Goal: Information Seeking & Learning: Learn about a topic

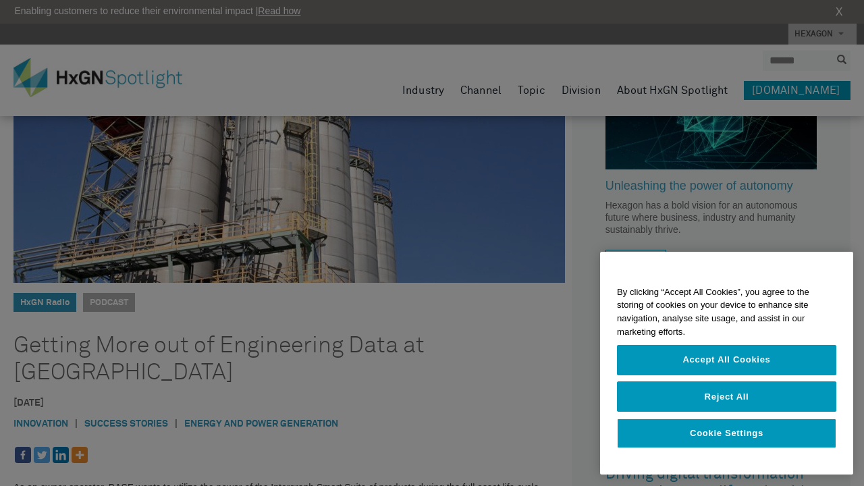
scroll to position [171, 0]
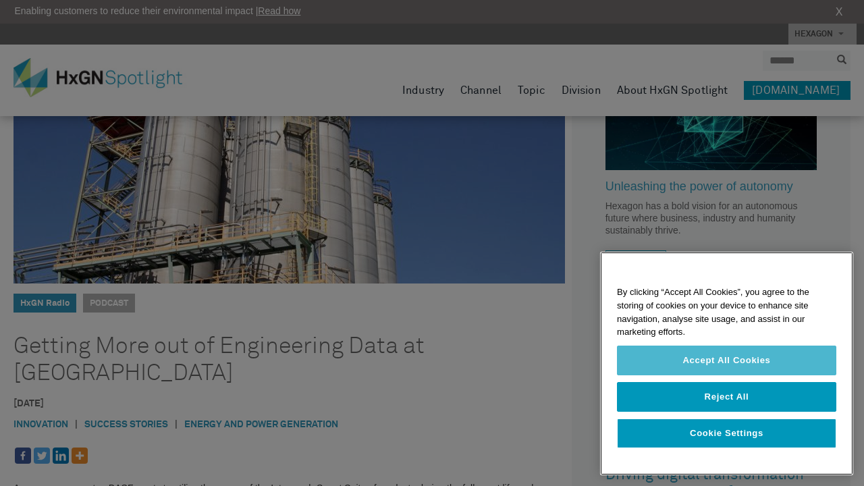
click at [717, 366] on button "Accept All Cookies" at bounding box center [726, 360] width 219 height 30
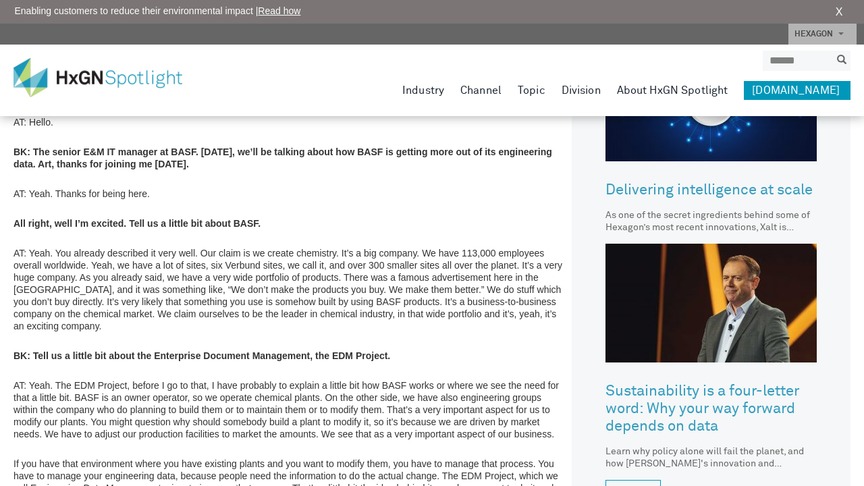
scroll to position [693, 0]
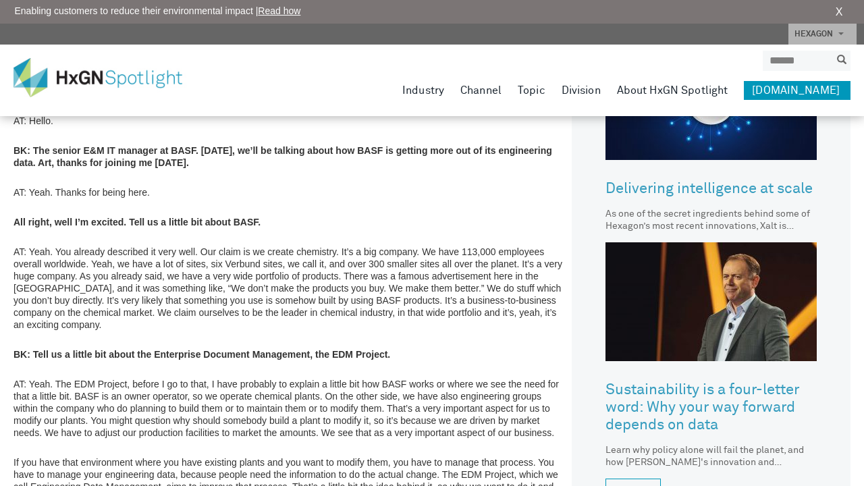
click at [88, 246] on p "AT: Yeah. You already described it very well. Our claim is we create chemistry.…" at bounding box center [288, 288] width 551 height 85
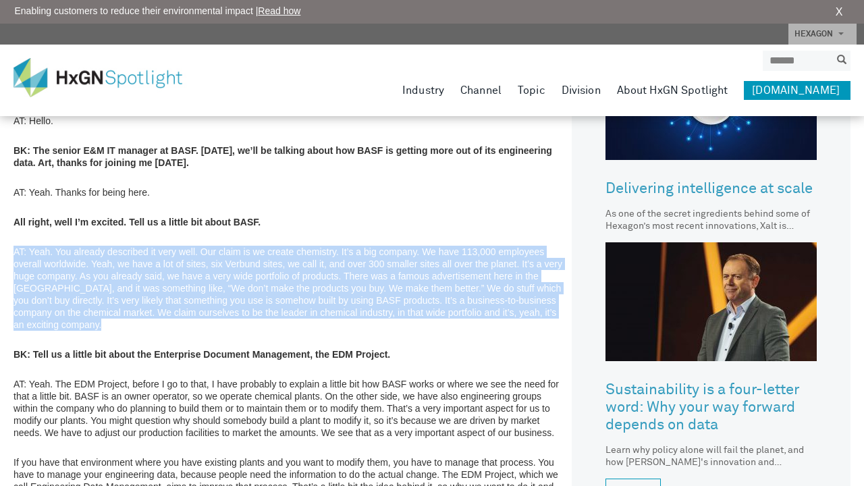
click at [88, 246] on p "AT: Yeah. You already described it very well. Our claim is we create chemistry.…" at bounding box center [288, 288] width 551 height 85
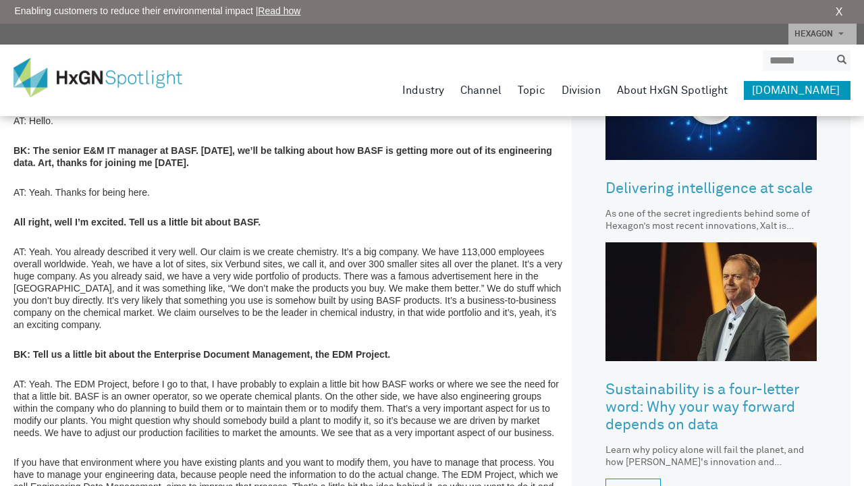
click at [88, 246] on p "AT: Yeah. You already described it very well. Our claim is we create chemistry.…" at bounding box center [288, 288] width 551 height 85
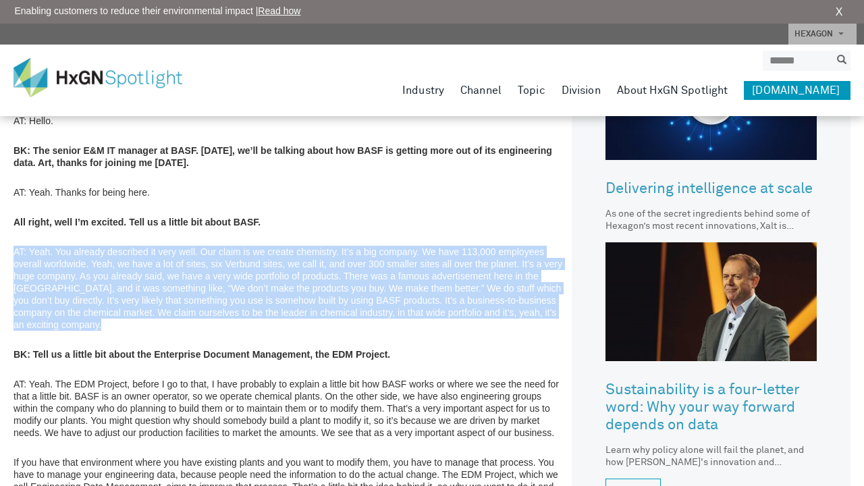
click at [88, 246] on p "AT: Yeah. You already described it very well. Our claim is we create chemistry.…" at bounding box center [288, 288] width 551 height 85
click at [61, 246] on p "AT: Yeah. You already described it very well. Our claim is we create chemistry.…" at bounding box center [288, 288] width 551 height 85
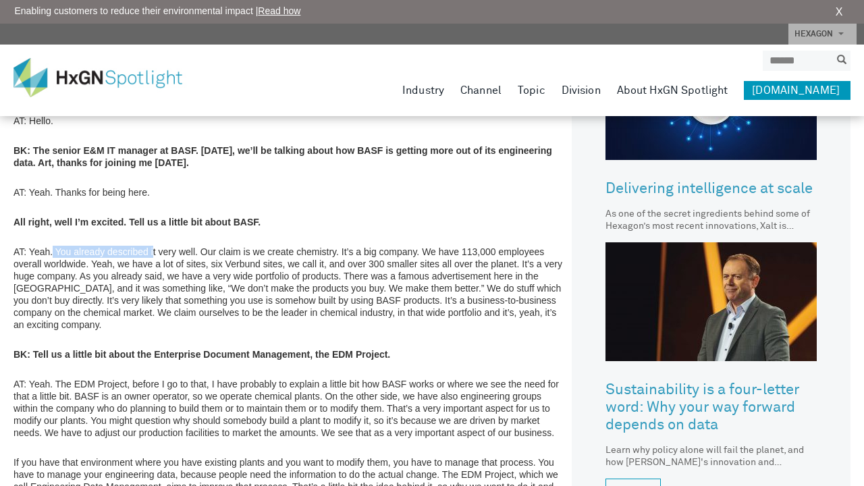
drag, startPoint x: 54, startPoint y: 223, endPoint x: 152, endPoint y: 225, distance: 97.9
click at [152, 246] on p "AT: Yeah. You already described it very well. Our claim is we create chemistry.…" at bounding box center [288, 288] width 551 height 85
click at [95, 246] on p "AT: Yeah. You already described it very well. Our claim is we create chemistry.…" at bounding box center [288, 288] width 551 height 85
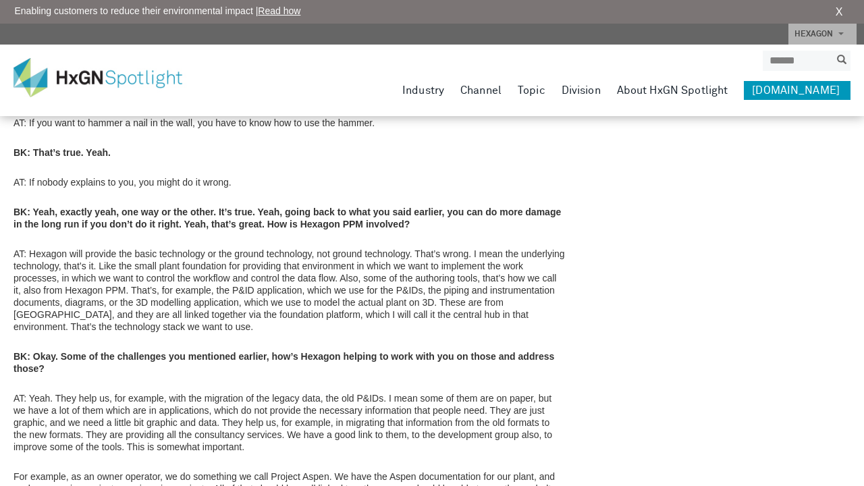
scroll to position [2335, 0]
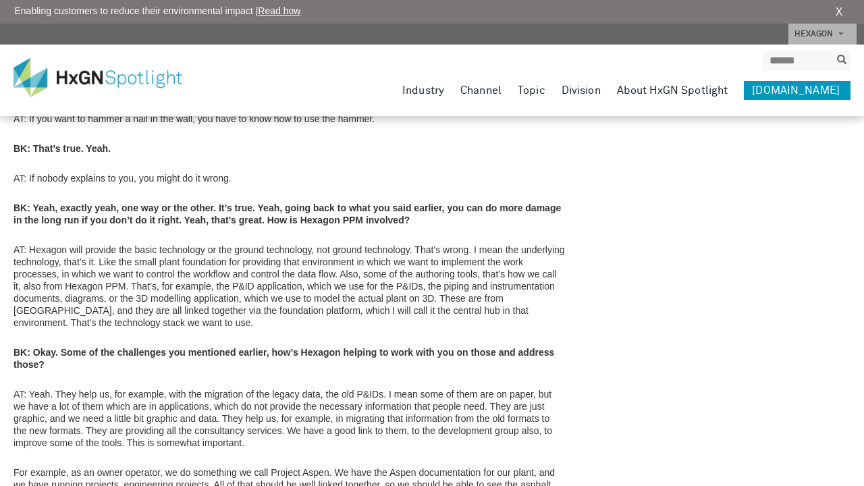
click at [258, 265] on p "AT: Hexagon will provide the basic technology or the ground technology, not gro…" at bounding box center [288, 286] width 551 height 85
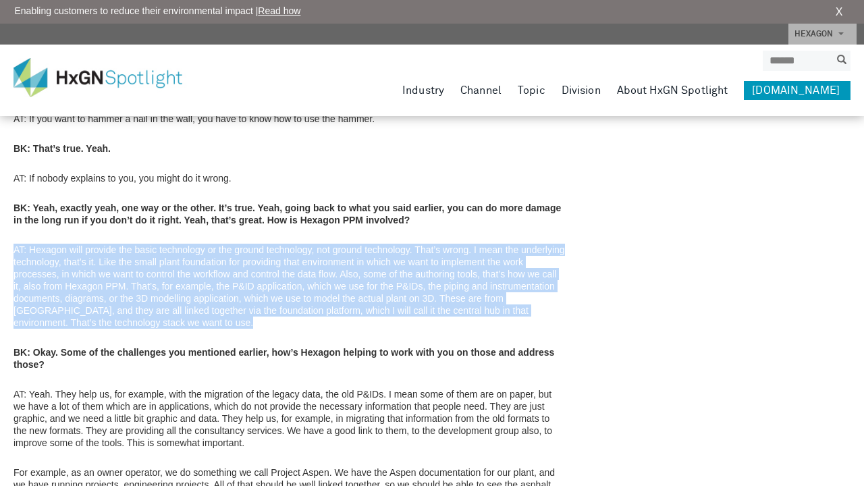
click at [258, 265] on p "AT: Hexagon will provide the basic technology or the ground technology, not gro…" at bounding box center [288, 286] width 551 height 85
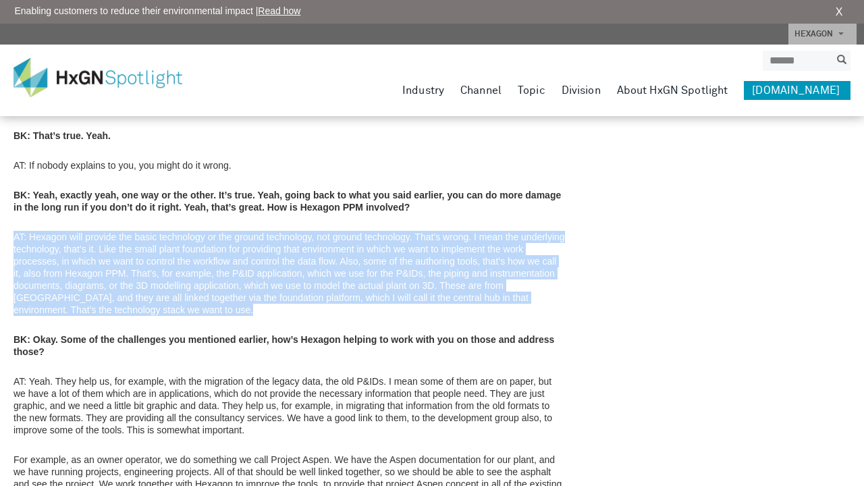
scroll to position [2353, 0]
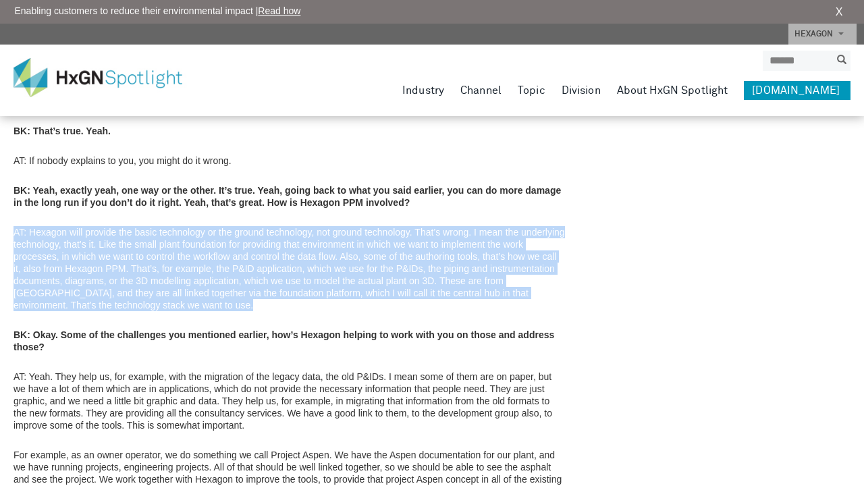
click at [258, 265] on p "AT: Hexagon will provide the basic technology or the ground technology, not gro…" at bounding box center [288, 268] width 551 height 85
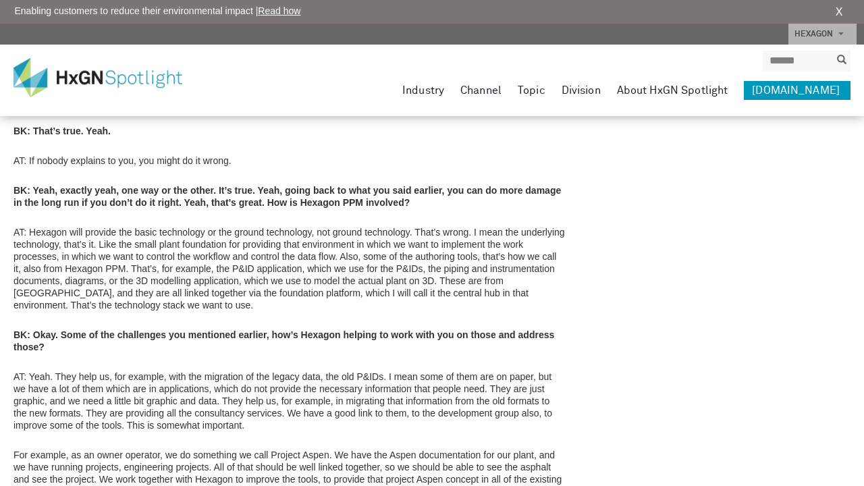
click at [353, 252] on p "AT: Hexagon will provide the basic technology or the ground technology, not gro…" at bounding box center [288, 268] width 551 height 85
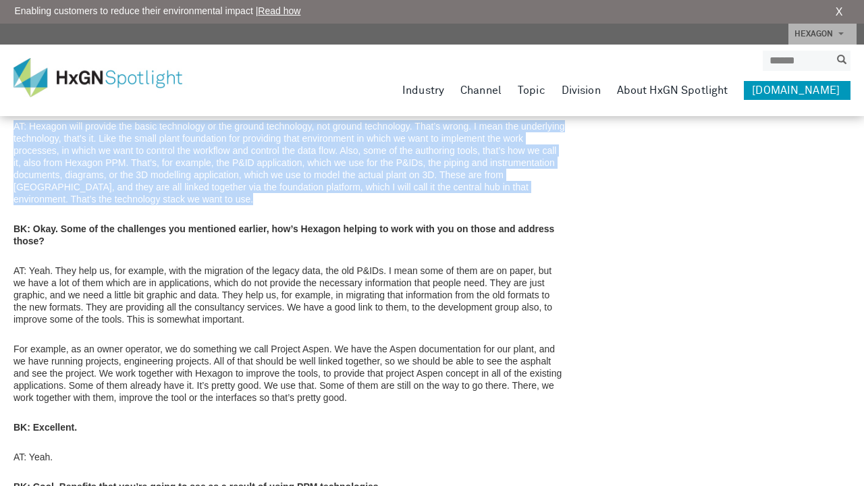
scroll to position [2464, 0]
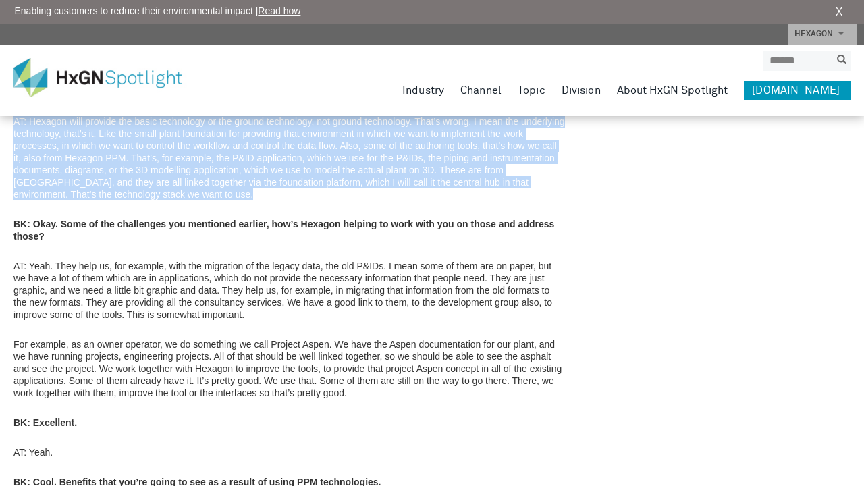
click at [224, 260] on p "AT: Yeah. They help us, for example, with the migration of the legacy data, the…" at bounding box center [288, 290] width 551 height 61
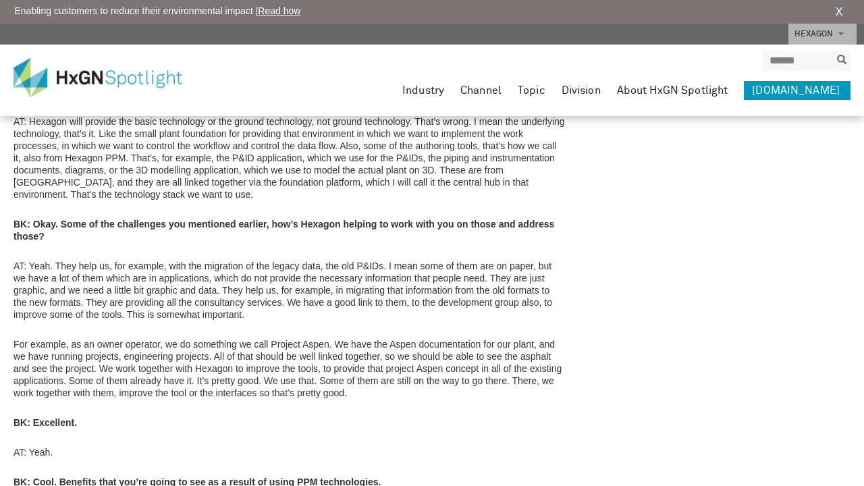
click at [224, 260] on p "AT: Yeah. They help us, for example, with the migration of the legacy data, the…" at bounding box center [288, 290] width 551 height 61
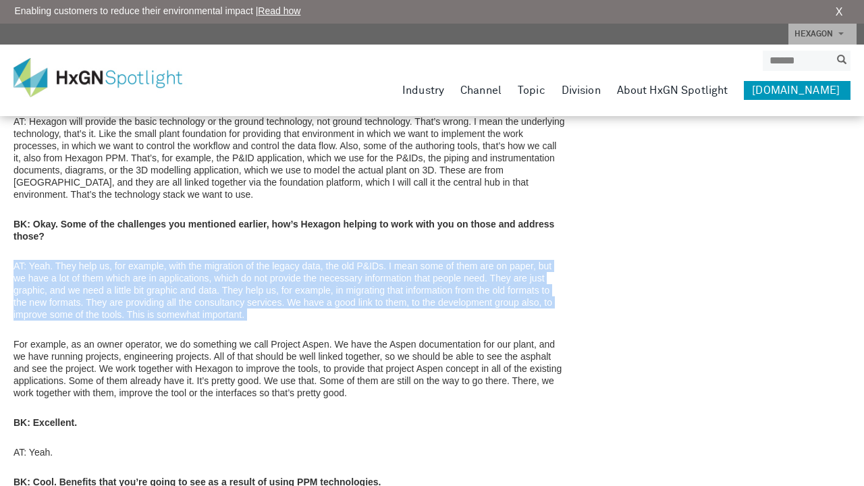
click at [253, 260] on p "AT: Yeah. They help us, for example, with the migration of the legacy data, the…" at bounding box center [288, 290] width 551 height 61
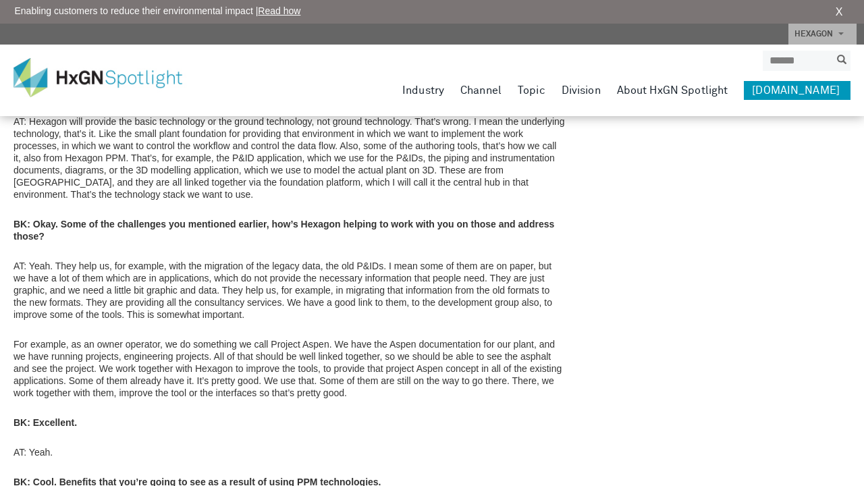
click at [253, 260] on p "AT: Yeah. They help us, for example, with the migration of the legacy data, the…" at bounding box center [288, 290] width 551 height 61
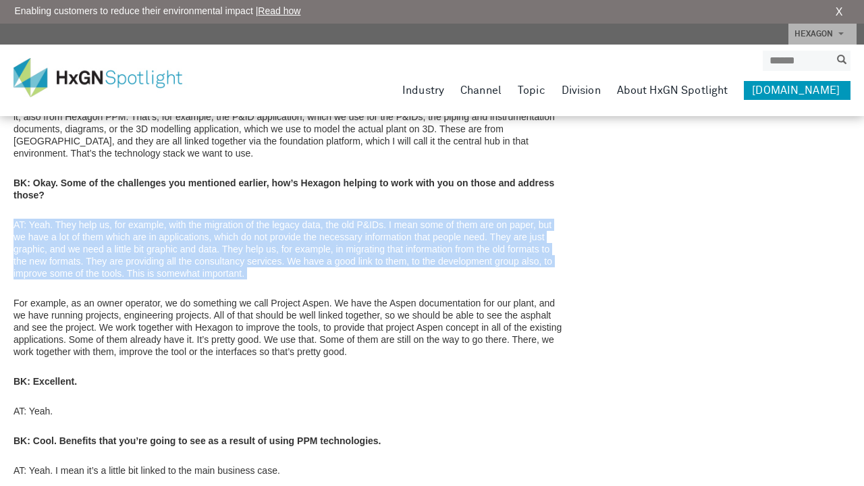
scroll to position [2506, 0]
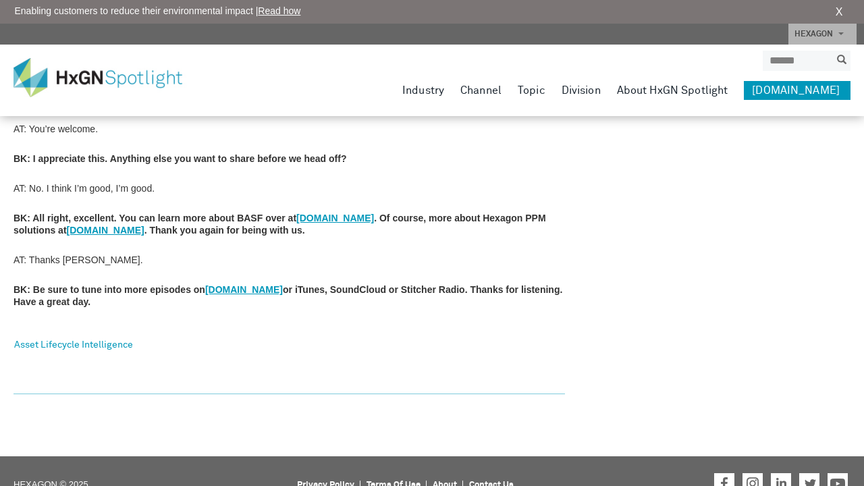
scroll to position [3453, 0]
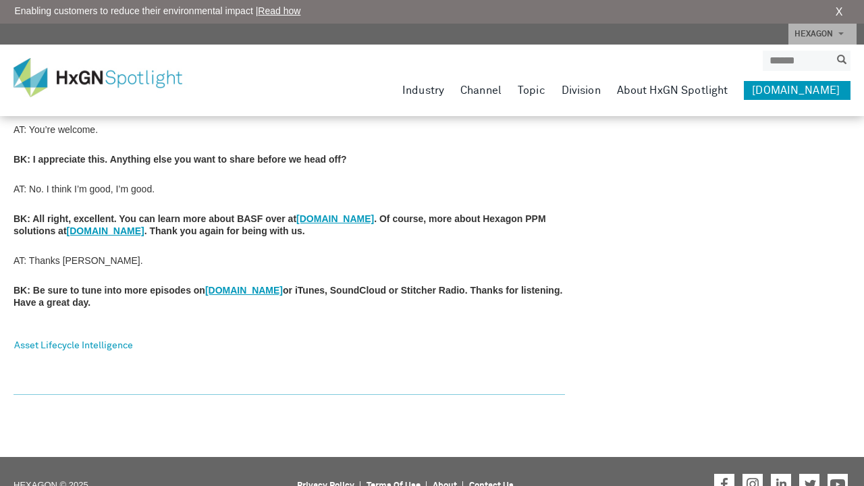
click at [328, 213] on link "[DOMAIN_NAME]" at bounding box center [335, 218] width 78 height 11
click at [67, 225] on link "[DOMAIN_NAME]" at bounding box center [106, 230] width 78 height 11
